Goal: Information Seeking & Learning: Learn about a topic

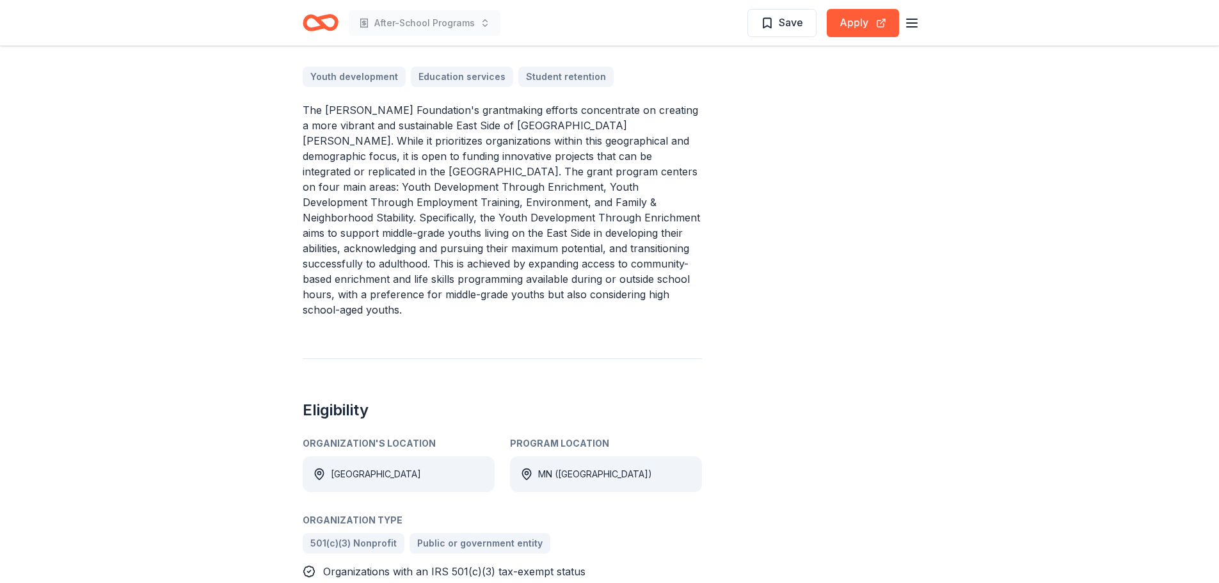
scroll to position [446, 0]
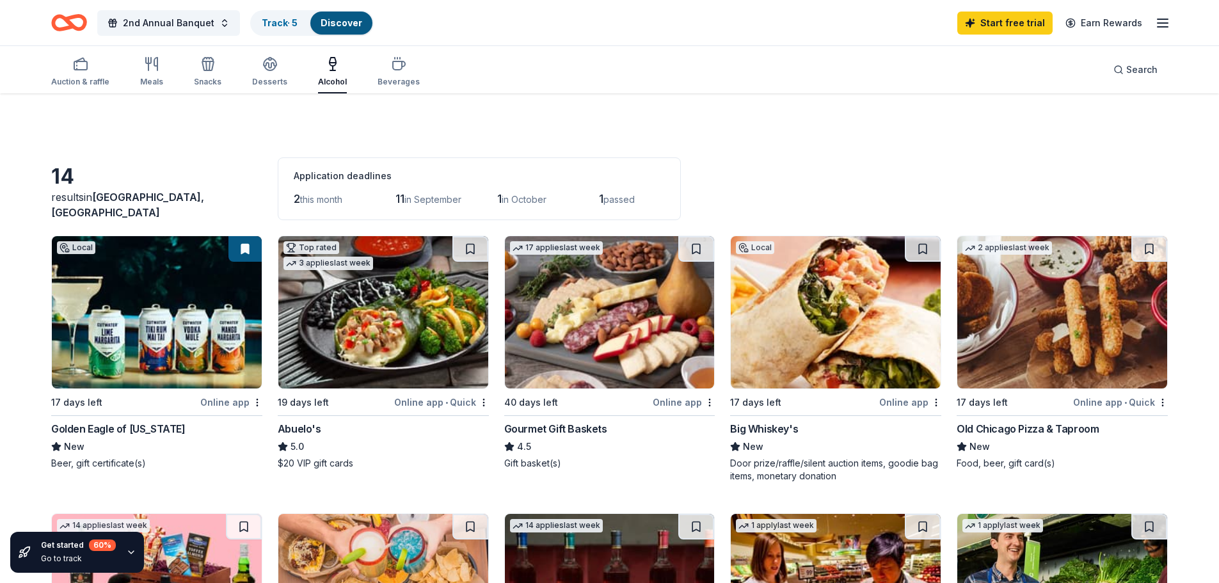
scroll to position [763, 0]
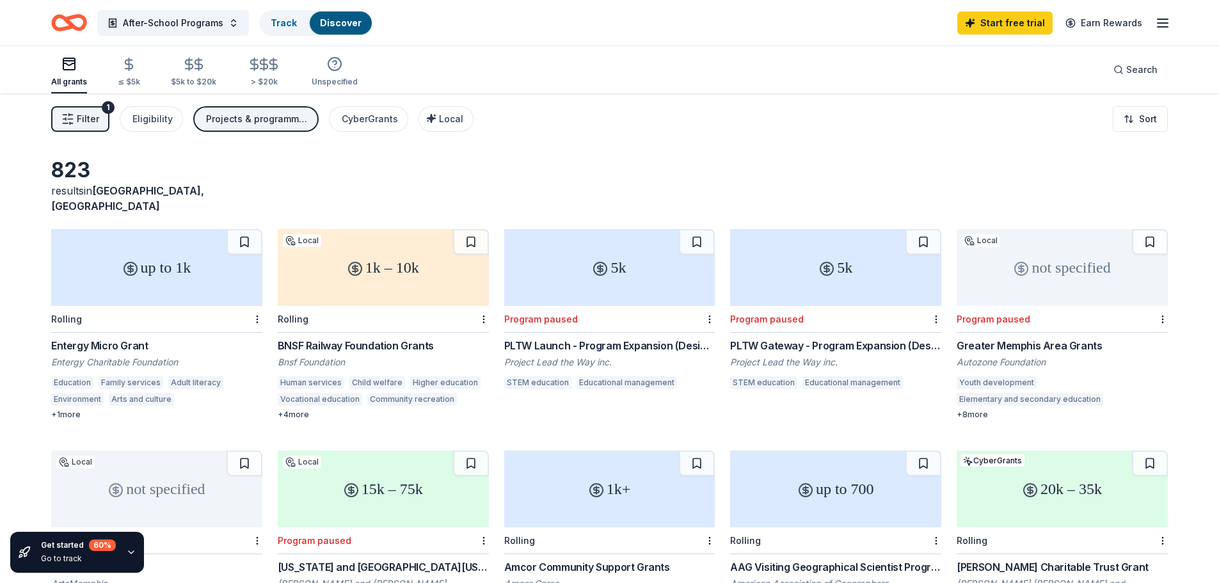
click at [1045, 338] on div "Greater Memphis Area Grants" at bounding box center [1061, 345] width 211 height 15
